Goal: Task Accomplishment & Management: Manage account settings

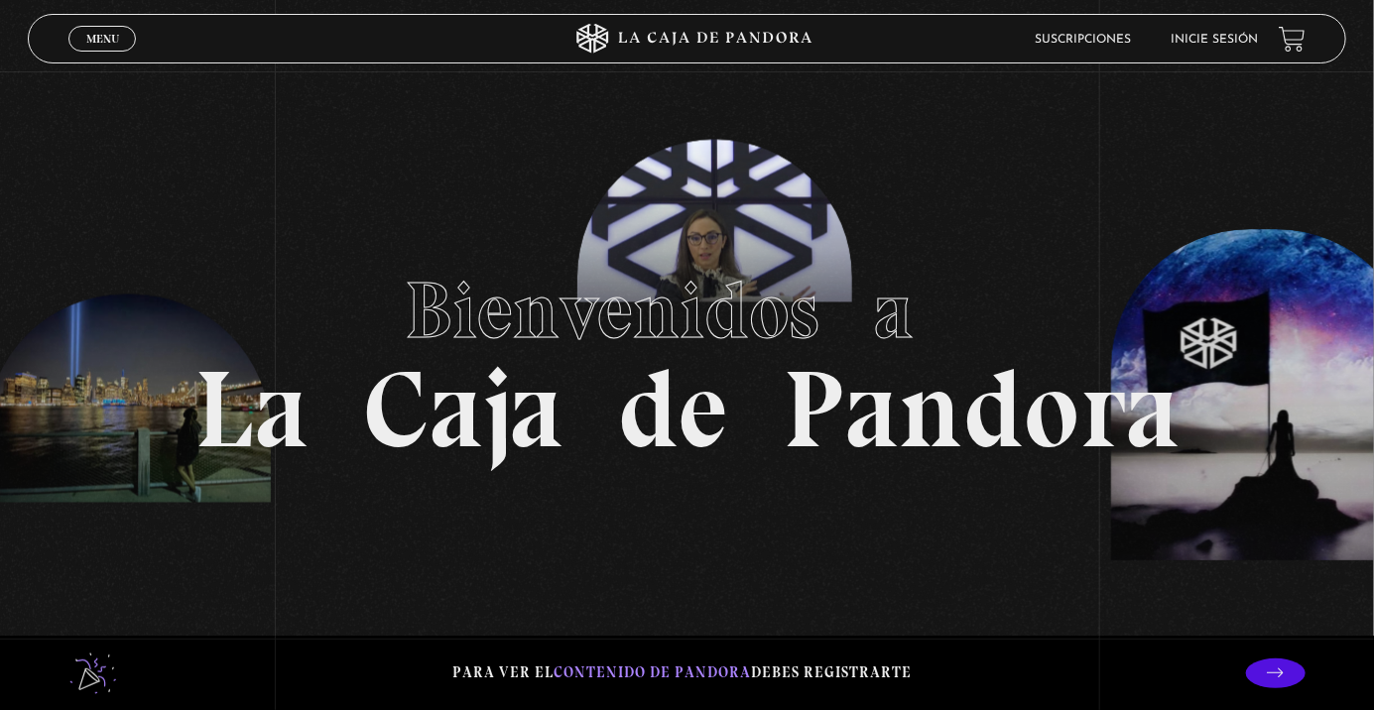
click at [111, 52] on link "Menu Cerrar" at bounding box center [101, 39] width 67 height 26
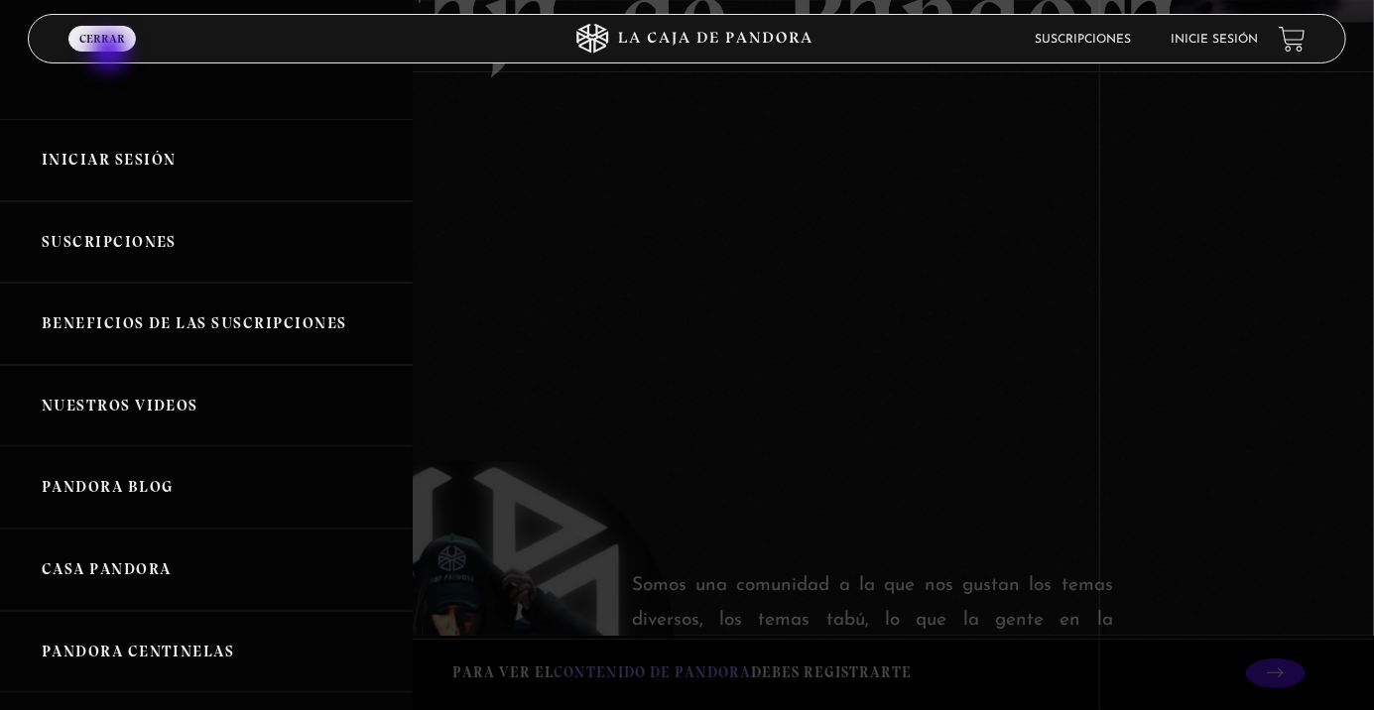
click at [150, 152] on link "Iniciar Sesión" at bounding box center [206, 160] width 413 height 82
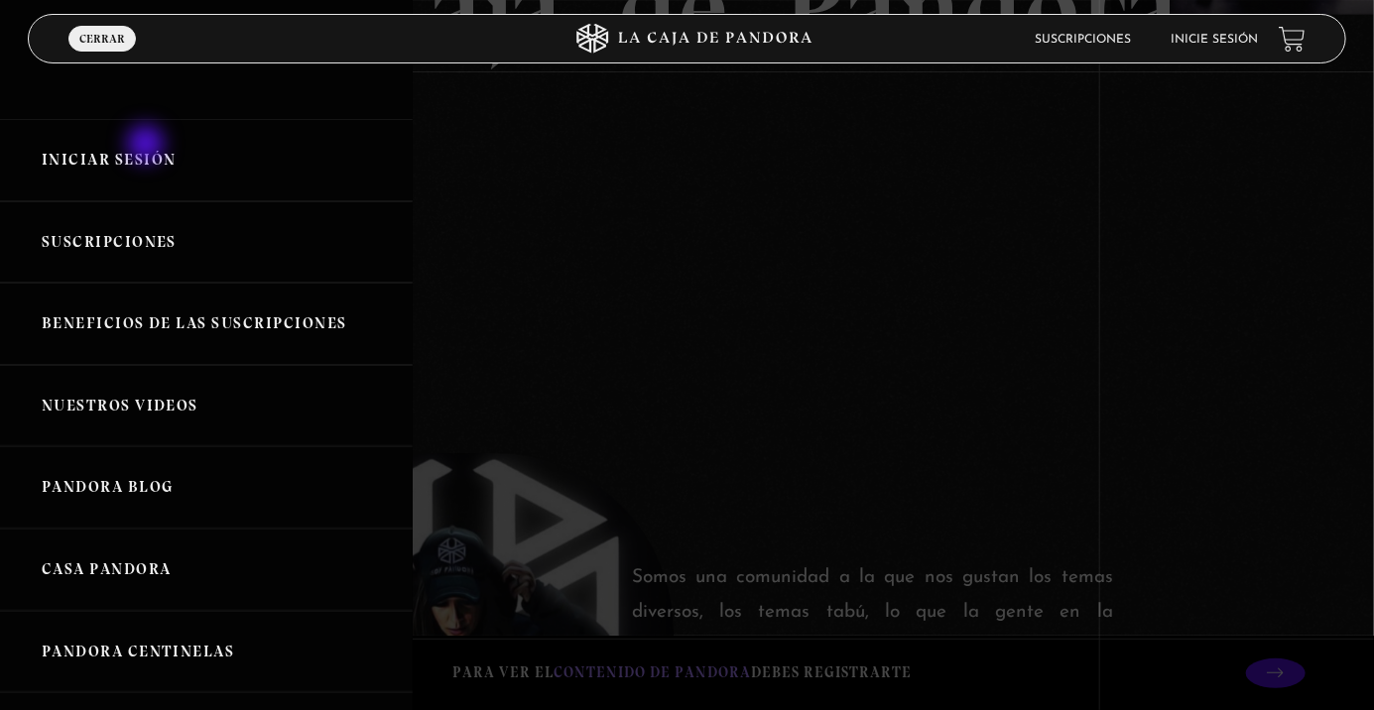
scroll to position [449, 0]
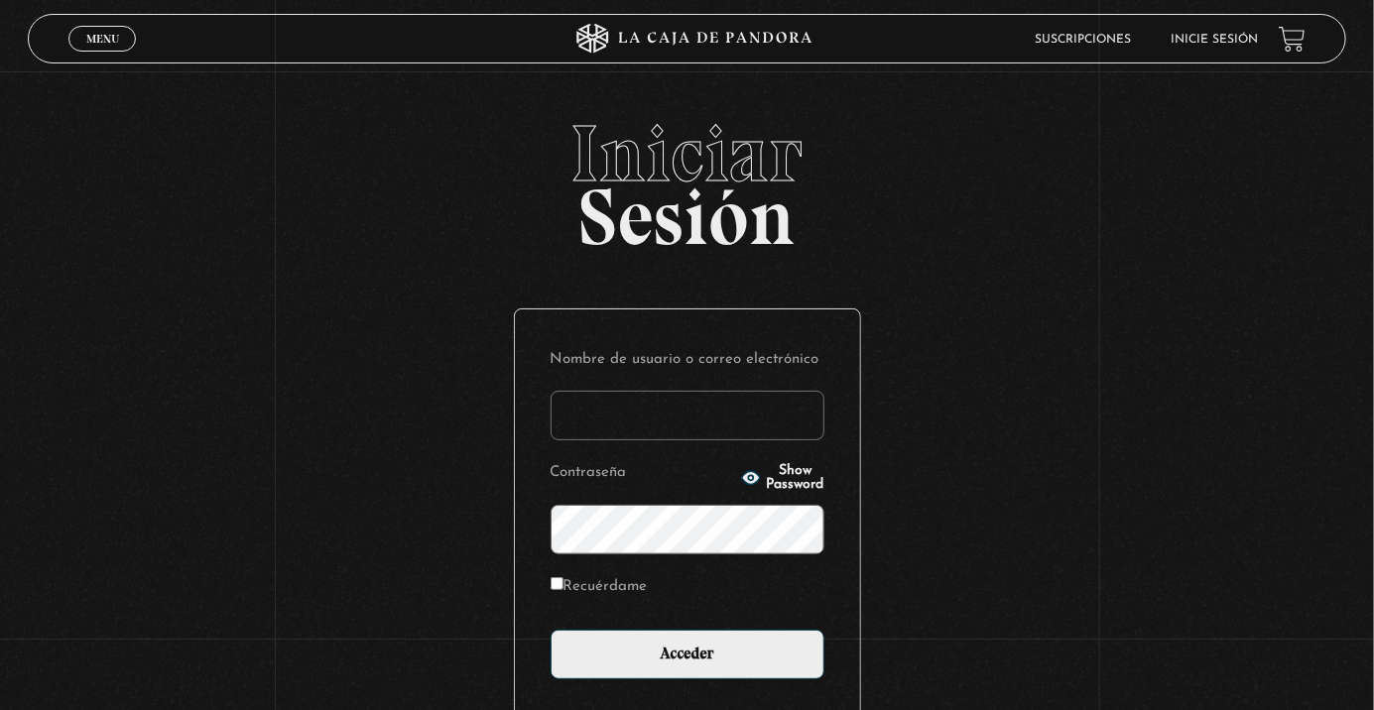
click at [635, 422] on input "Nombre de usuario o correo electrónico" at bounding box center [687, 416] width 274 height 50
type input "stephanie.murillo garcia"
click at [550, 630] on input "Acceder" at bounding box center [687, 655] width 274 height 50
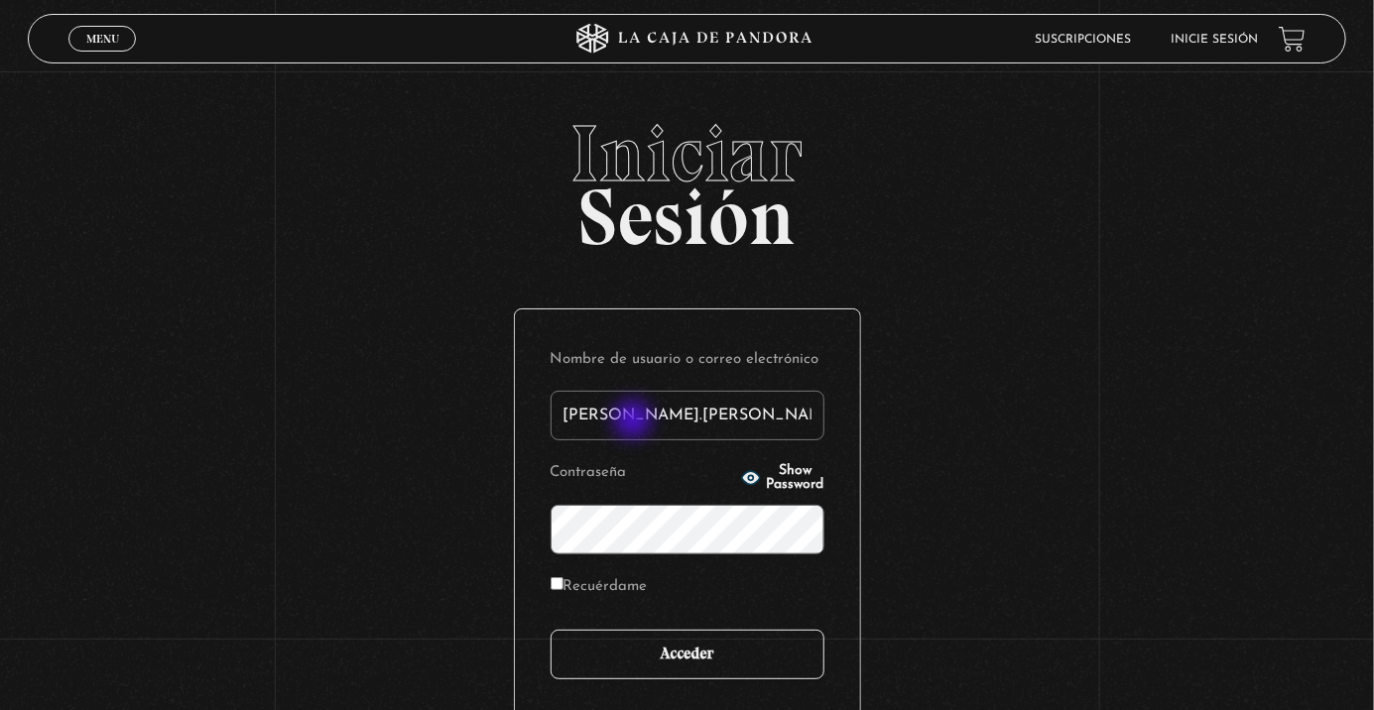
click at [706, 666] on input "Acceder" at bounding box center [687, 655] width 274 height 50
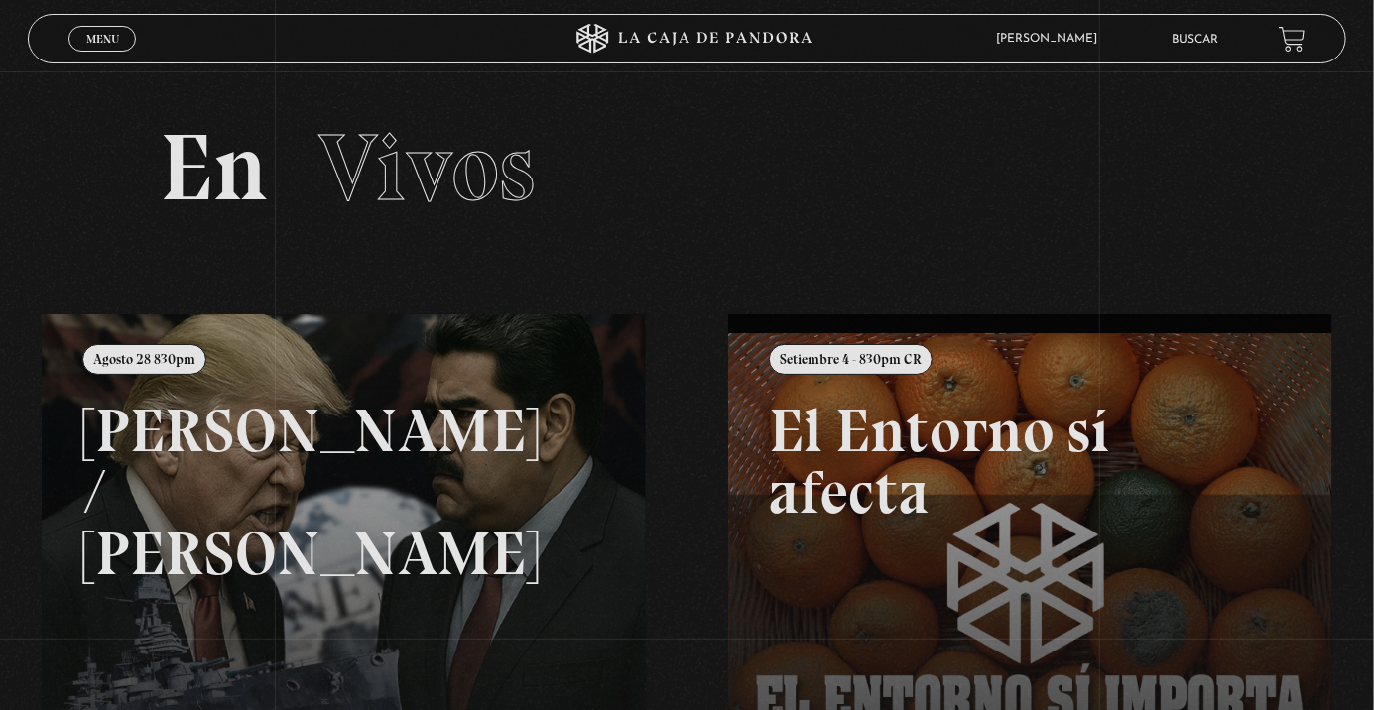
click at [103, 54] on div "Menu Cerrar" at bounding box center [274, 39] width 413 height 48
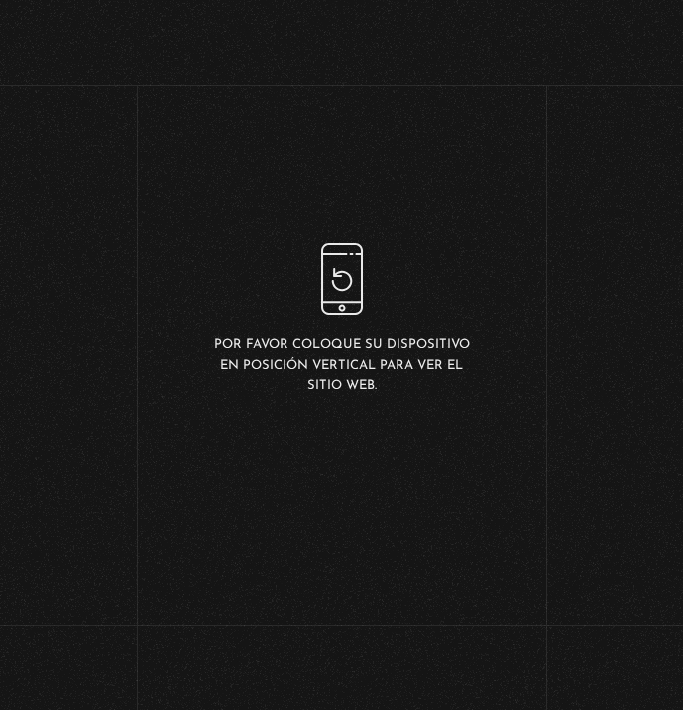
click at [344, 304] on div "Por favor coloque su dispositivo en posición vertical para ver el sitio web." at bounding box center [342, 319] width 274 height 152
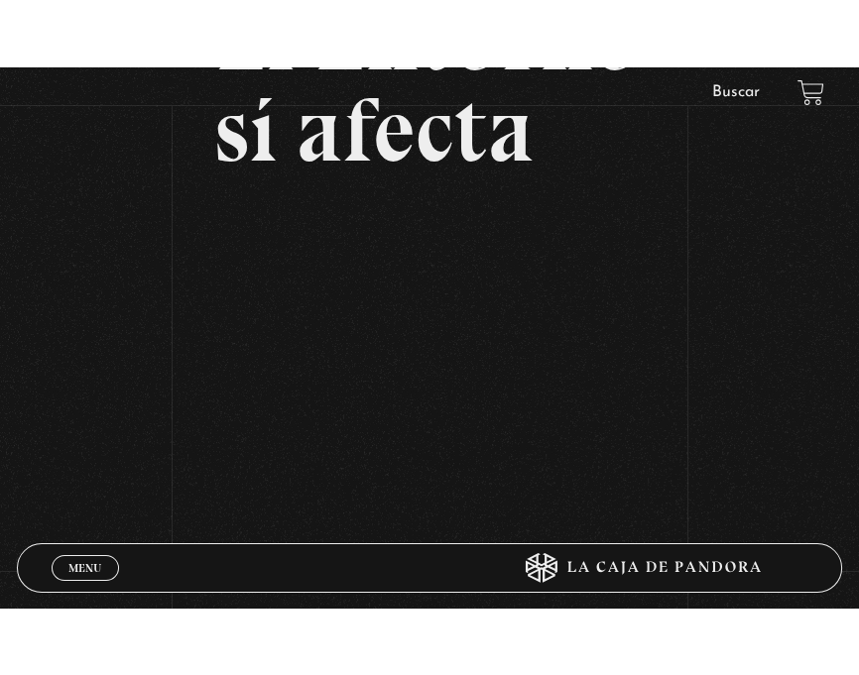
scroll to position [249, 0]
